Goal: Ask a question: Seek information or help from site administrators or community

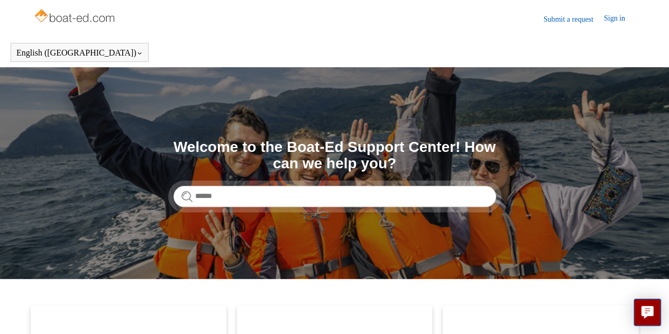
click at [559, 24] on link "Submit a request" at bounding box center [574, 19] width 60 height 11
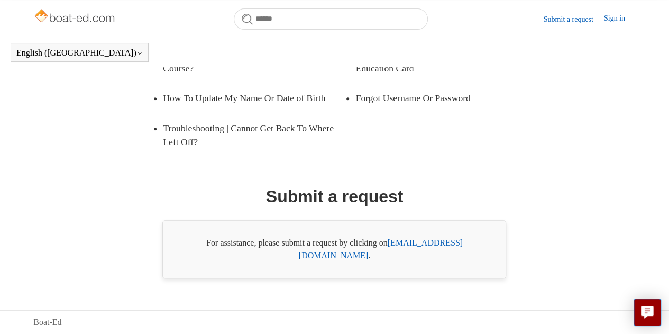
scroll to position [234, 0]
click at [405, 259] on link "[EMAIL_ADDRESS][DOMAIN_NAME]" at bounding box center [381, 249] width 164 height 22
click at [553, 136] on div "Promoted articles Cost of Course, Chapters, Age restrictions Why Are There Time…" at bounding box center [334, 103] width 542 height 349
click at [642, 308] on icon "Live chat" at bounding box center [648, 311] width 12 height 10
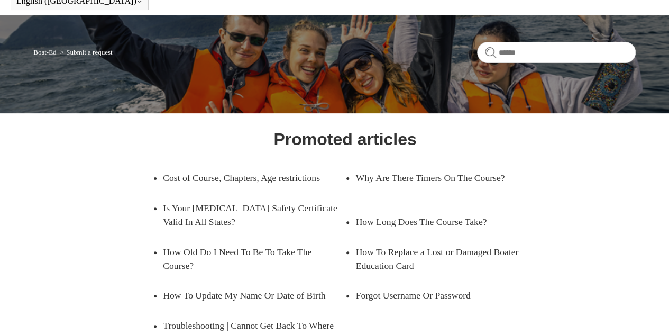
scroll to position [0, 0]
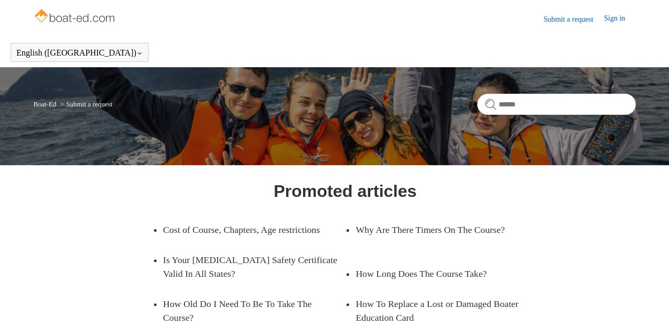
click at [565, 22] on link "Submit a request" at bounding box center [574, 19] width 60 height 11
click at [651, 306] on icon "Live chat" at bounding box center [648, 311] width 12 height 10
drag, startPoint x: 122, startPoint y: 16, endPoint x: 63, endPoint y: 22, distance: 58.4
click at [63, 22] on header "Submit a request Sign in" at bounding box center [334, 19] width 603 height 38
click at [221, 14] on header "Submit a request Sign in" at bounding box center [334, 19] width 603 height 38
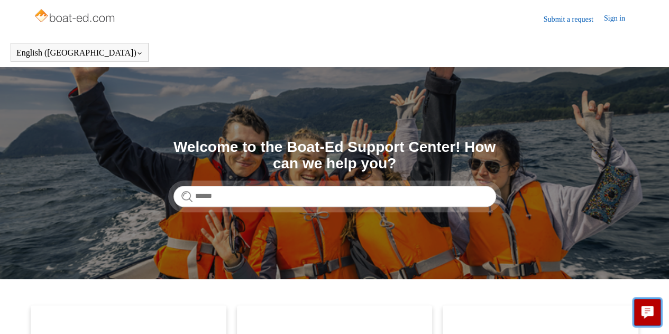
click at [647, 314] on icon "Live chat" at bounding box center [648, 311] width 12 height 10
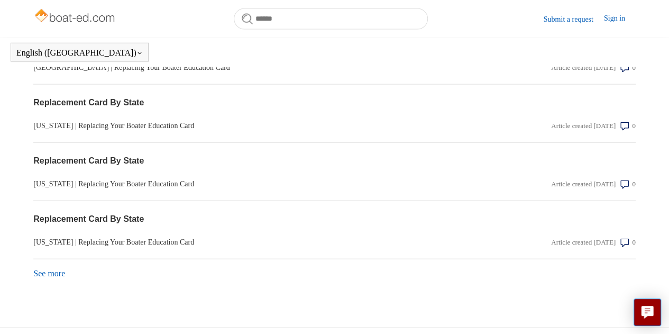
scroll to position [1126, 0]
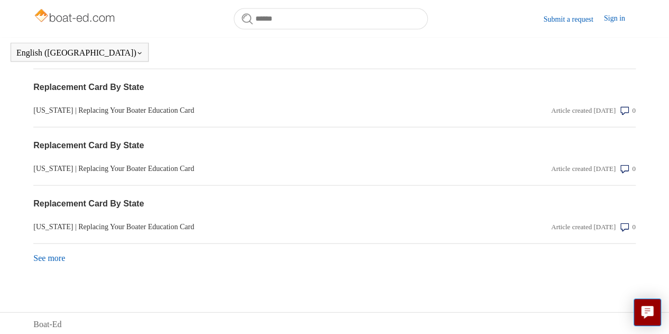
click at [65, 258] on link "See more items from recent activity" at bounding box center [49, 257] width 32 height 9
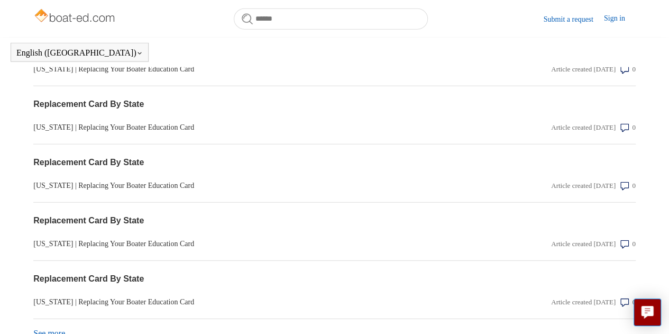
scroll to position [1416, 0]
